Goal: Information Seeking & Learning: Check status

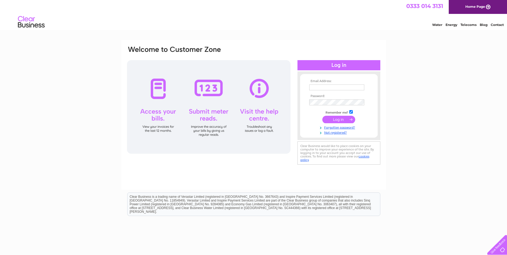
type input "sarah@libertyspace.co.uk"
click at [341, 120] on input "submit" at bounding box center [339, 119] width 33 height 7
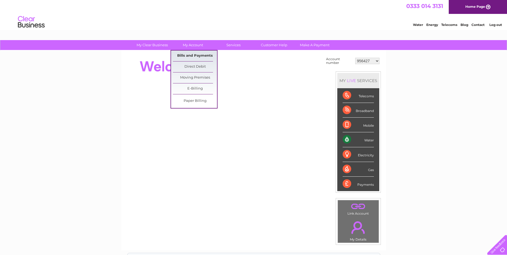
click at [187, 53] on link "Bills and Payments" at bounding box center [195, 56] width 44 height 11
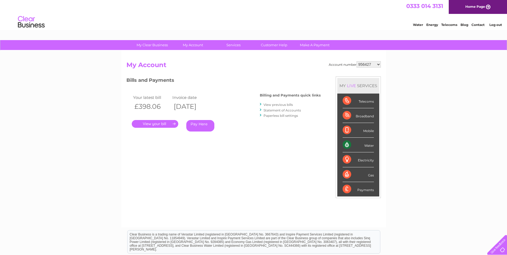
click at [164, 123] on link "." at bounding box center [155, 124] width 47 height 8
click at [378, 63] on select "956427 958162 958169 971610 981204 1104268 1111896 1116366 1131685 30310682" at bounding box center [369, 64] width 24 height 6
select select "958162"
click at [357, 61] on select "956427 958162 958169 971610 981204 1104268 1111896 1116366 1131685 30310682" at bounding box center [369, 64] width 24 height 6
click at [379, 65] on select "956427 958162 958169 971610 981204 1104268 1111896 1116366 1131685 30310682" at bounding box center [369, 64] width 24 height 6
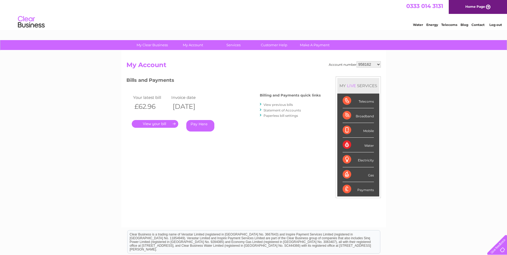
select select "958169"
click at [357, 61] on select "956427 958162 958169 971610 981204 1104268 1111896 1116366 1131685 30310682" at bounding box center [369, 64] width 24 height 6
click at [379, 63] on select "956427 958162 958169 971610 981204 1104268 1111896 1116366 1131685 30310682" at bounding box center [369, 64] width 24 height 6
select select "971610"
click at [357, 61] on select "956427 958162 958169 971610 981204 1104268 1111896 1116366 1131685 30310682" at bounding box center [369, 64] width 24 height 6
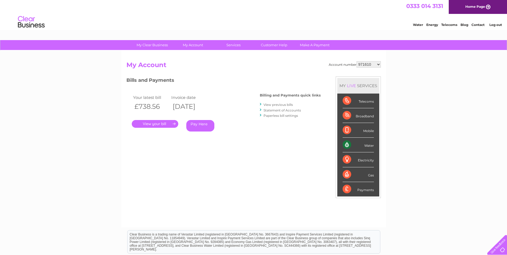
click at [152, 122] on link "." at bounding box center [155, 124] width 47 height 8
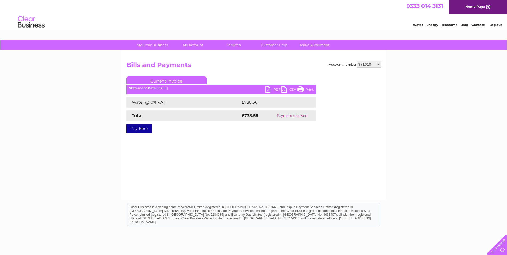
click at [379, 64] on select "956427 958162 958169 971610 981204 1104268 1111896 1116366 1131685 30310682" at bounding box center [369, 64] width 24 height 6
select select "981204"
click at [357, 61] on select "956427 958162 958169 971610 981204 1104268 1111896 1116366 1131685 30310682" at bounding box center [369, 64] width 24 height 6
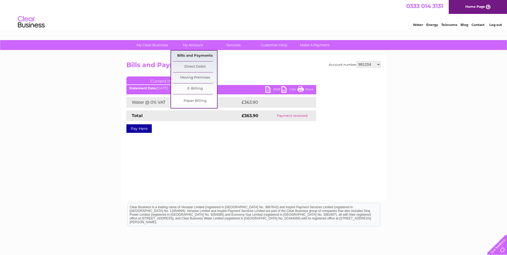
click at [194, 55] on link "Bills and Payments" at bounding box center [195, 56] width 44 height 11
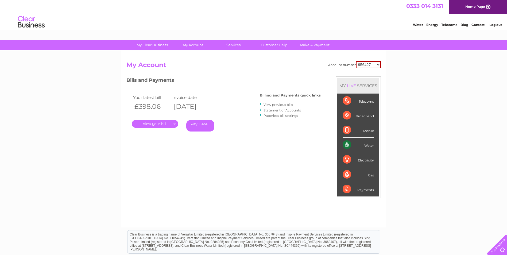
click at [378, 63] on select "956427 958162 958169 971610 981204 1104268 1111896 1116366 1131685 30310682" at bounding box center [368, 64] width 25 height 7
select select "981204"
click at [356, 61] on select "956427 958162 958169 971610 981204 1104268 1111896 1116366 1131685 30310682" at bounding box center [368, 64] width 25 height 7
click at [379, 65] on select "956427 958162 958169 971610 981204 1104268 1111896 1116366 1131685 30310682" at bounding box center [369, 64] width 24 height 6
select select "1104268"
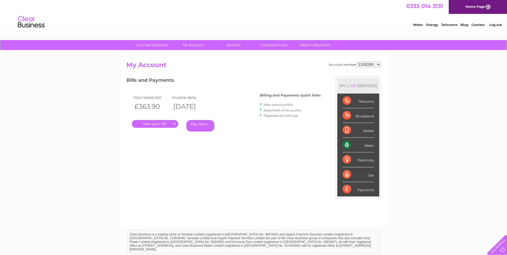
click at [357, 61] on select "956427 958162 958169 971610 981204 1104268 1111896 1116366 1131685 30310682" at bounding box center [369, 64] width 24 height 6
click at [380, 65] on select "956427 958162 958169 971610 981204 1104268 1111896 1116366 1131685 30310682" at bounding box center [369, 64] width 24 height 6
select select "1111896"
click at [357, 61] on select "956427 958162 958169 971610 981204 1104268 1111896 1116366 1131685 30310682" at bounding box center [369, 64] width 24 height 6
click at [144, 123] on link "." at bounding box center [155, 124] width 47 height 8
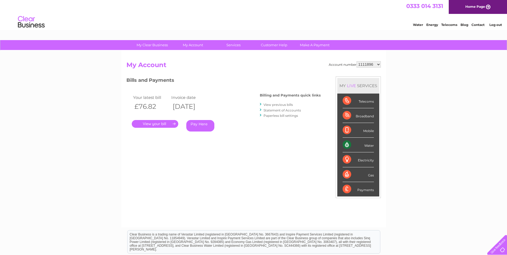
click at [378, 63] on select "956427 958162 958169 971610 981204 1104268 1111896 1116366 1131685 30310682" at bounding box center [369, 64] width 24 height 6
select select "1116366"
click at [357, 61] on select "956427 958162 958169 971610 981204 1104268 1111896 1116366 1131685 30310682" at bounding box center [369, 64] width 24 height 6
click at [152, 123] on link "." at bounding box center [155, 124] width 47 height 8
click at [378, 64] on select "956427 958162 958169 971610 981204 1104268 1111896 1116366 1131685 30310682" at bounding box center [369, 64] width 24 height 6
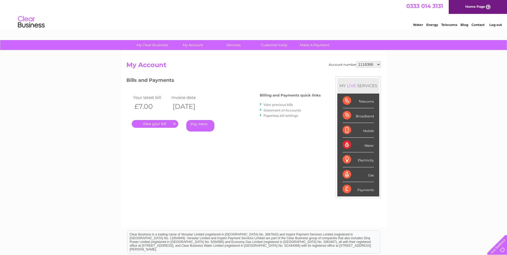
select select "1131685"
click at [357, 61] on select "956427 958162 958169 971610 981204 1104268 1111896 1116366 1131685 30310682" at bounding box center [369, 64] width 24 height 6
click at [154, 126] on link "." at bounding box center [155, 124] width 47 height 8
click at [379, 64] on select "956427 958162 958169 971610 981204 1104268 1111896 1116366 1131685 30310682" at bounding box center [369, 64] width 24 height 6
select select "30310682"
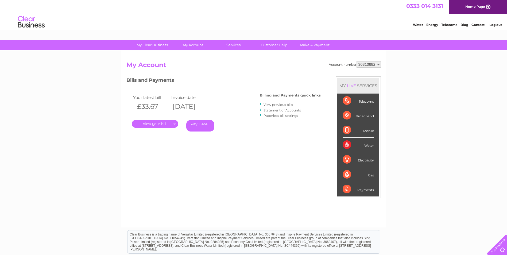
click at [357, 61] on select "956427 958162 958169 971610 981204 1104268 1111896 1116366 1131685 30310682" at bounding box center [369, 64] width 24 height 6
